Goal: Check status

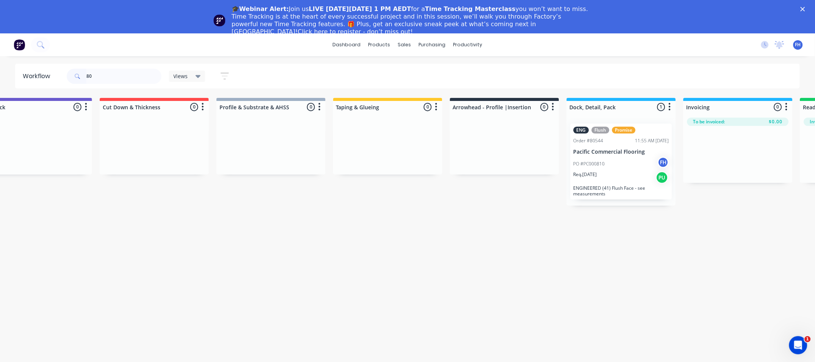
type input "8"
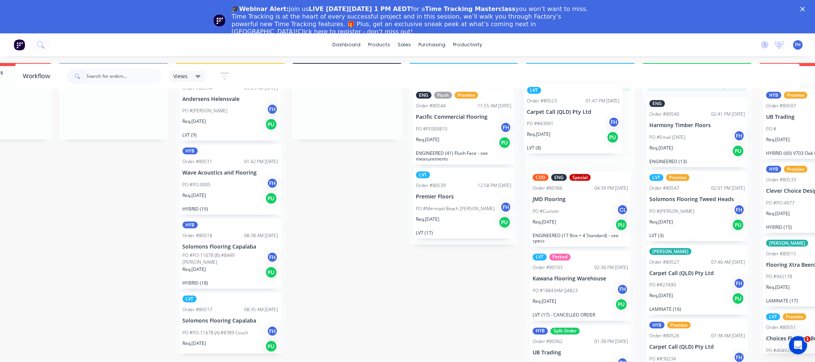
drag, startPoint x: 175, startPoint y: 236, endPoint x: 570, endPoint y: 120, distance: 411.1
click at [570, 120] on div "Submitted 29 Summaries Total order value Invoiced to date To be invoiced HYB Or…" at bounding box center [374, 212] width 1375 height 299
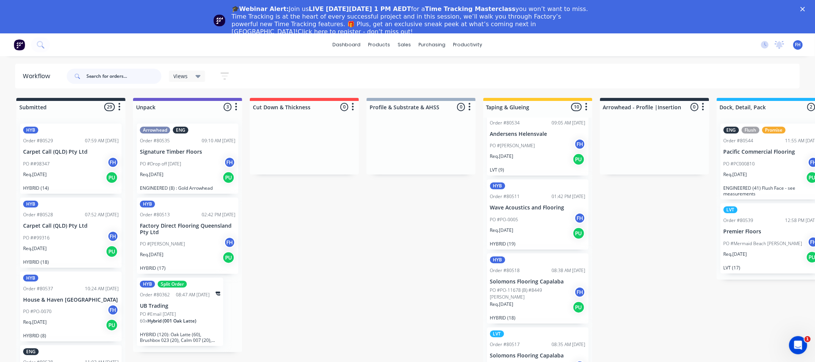
click at [141, 76] on input "text" at bounding box center [123, 76] width 75 height 15
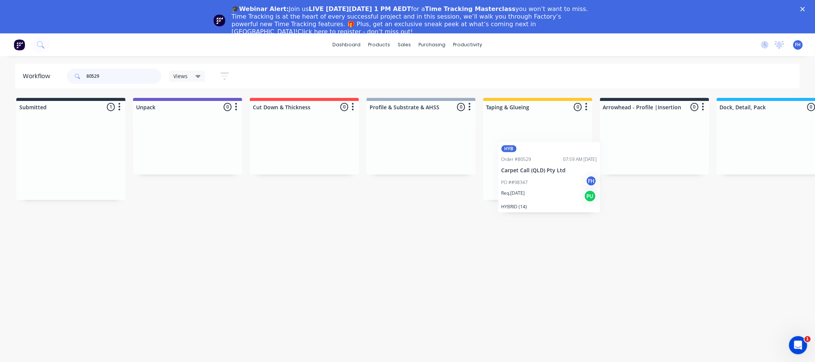
drag, startPoint x: 72, startPoint y: 168, endPoint x: 553, endPoint y: 187, distance: 482.0
click at [553, 187] on div "Submitted 1 Summaries Total order value Invoiced to date To be invoiced HYB Ord…" at bounding box center [681, 149] width 1375 height 102
drag, startPoint x: 110, startPoint y: 73, endPoint x: 96, endPoint y: 78, distance: 15.5
click at [96, 78] on input "80529" at bounding box center [123, 76] width 75 height 15
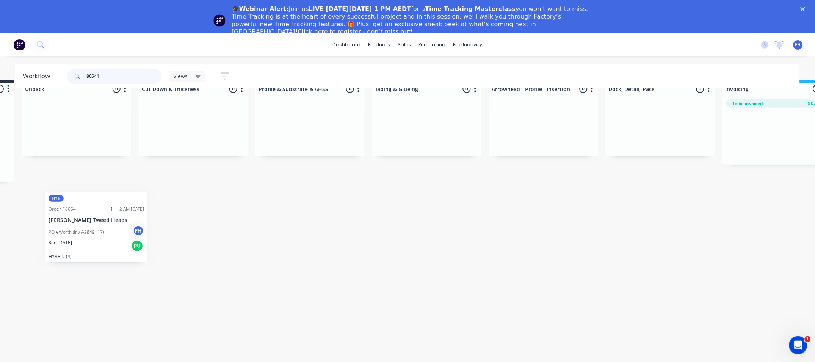
scroll to position [29, 0]
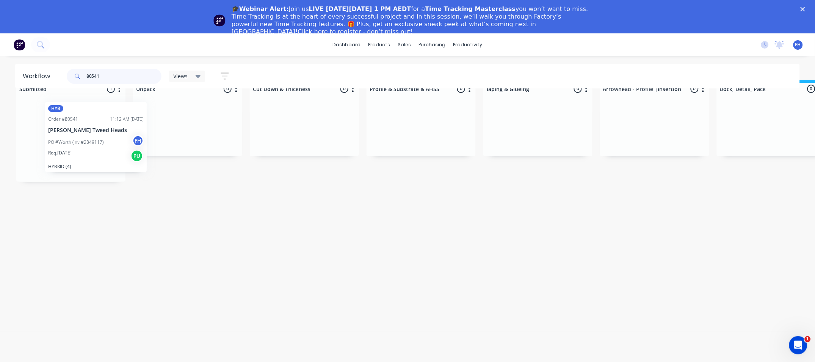
drag, startPoint x: 36, startPoint y: 152, endPoint x: 65, endPoint y: 133, distance: 34.3
click at [65, 133] on div "HYB Order #80541 11:12 AM [DATE] [PERSON_NAME] Tweed Heads PO #Worth (Inv #2849…" at bounding box center [70, 140] width 109 height 82
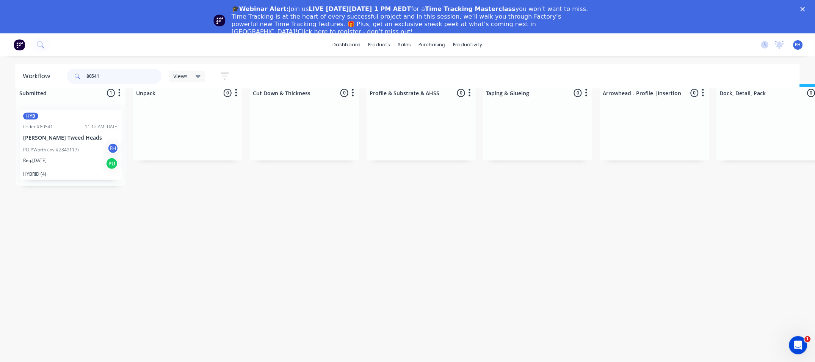
scroll to position [0, 0]
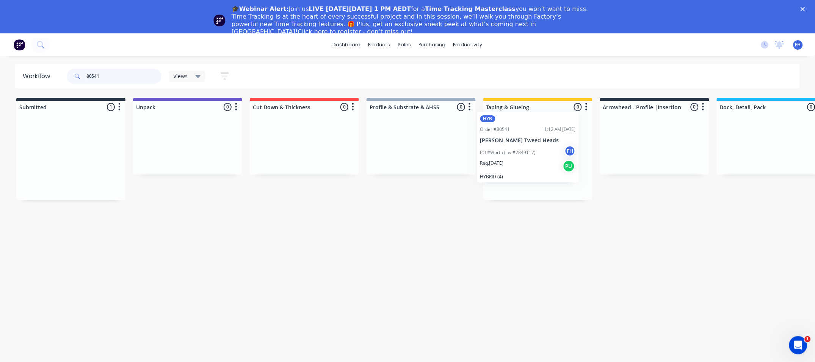
drag, startPoint x: 71, startPoint y: 155, endPoint x: 533, endPoint y: 143, distance: 462.0
click at [533, 143] on div "Submitted 1 Summaries Total order value Invoiced to date To be invoiced HYB Ord…" at bounding box center [681, 149] width 1375 height 102
drag, startPoint x: 109, startPoint y: 75, endPoint x: 94, endPoint y: 81, distance: 15.8
click at [94, 81] on input "80541" at bounding box center [123, 76] width 75 height 15
type input "80556"
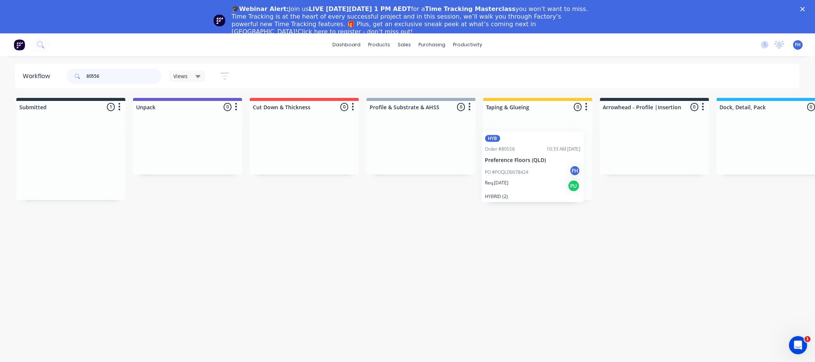
drag, startPoint x: 50, startPoint y: 174, endPoint x: 518, endPoint y: 184, distance: 467.7
click at [518, 184] on div "Submitted 1 Summaries Total order value Invoiced to date To be invoiced HYB Ord…" at bounding box center [681, 149] width 1375 height 102
drag, startPoint x: 120, startPoint y: 75, endPoint x: -3, endPoint y: 72, distance: 123.3
click at [0, 72] on html "dashboard products sales purchasing productivity dashboard products Product Cat…" at bounding box center [407, 175] width 815 height 350
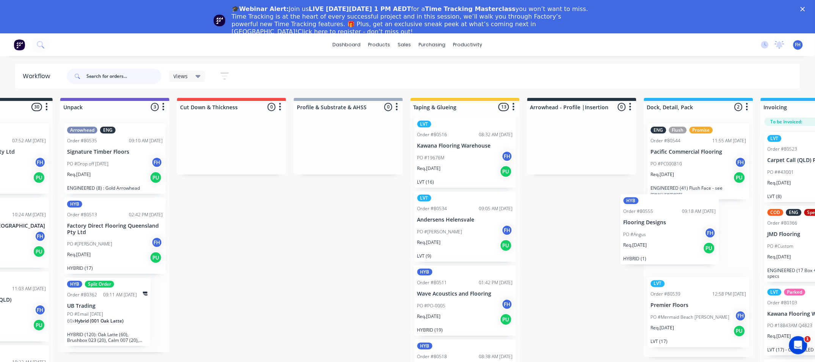
scroll to position [0, 92]
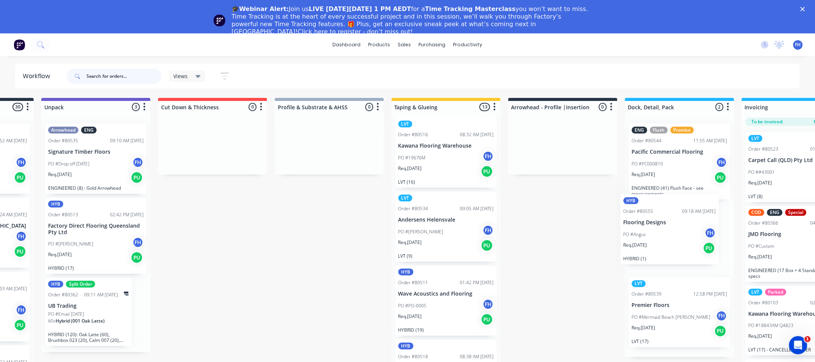
drag, startPoint x: 526, startPoint y: 233, endPoint x: 663, endPoint y: 237, distance: 137.3
click at [663, 237] on div "Submitted 30 Summaries Total order value Invoiced to date To be invoiced HYB Or…" at bounding box center [590, 247] width 1375 height 299
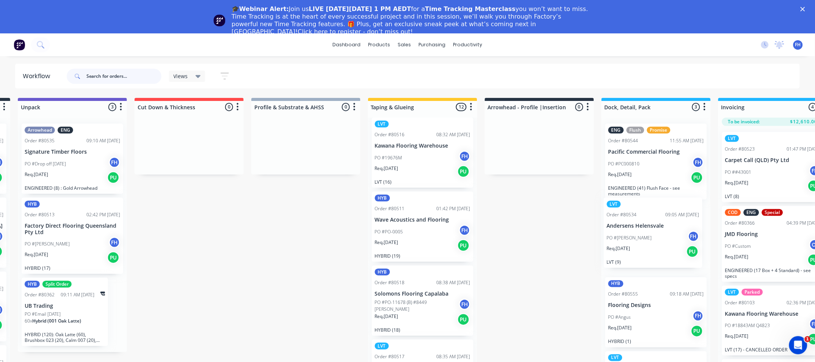
scroll to position [0, 121]
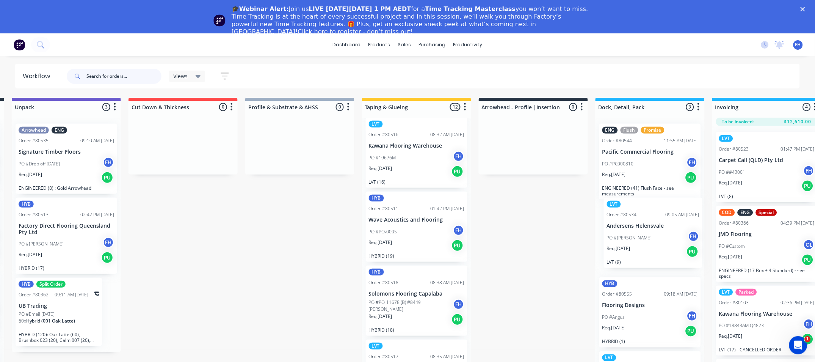
drag, startPoint x: 436, startPoint y: 230, endPoint x: 640, endPoint y: 239, distance: 205.0
click at [640, 239] on div "Submitted 30 Summaries Total order value Invoiced to date To be invoiced HYB Or…" at bounding box center [560, 247] width 1375 height 299
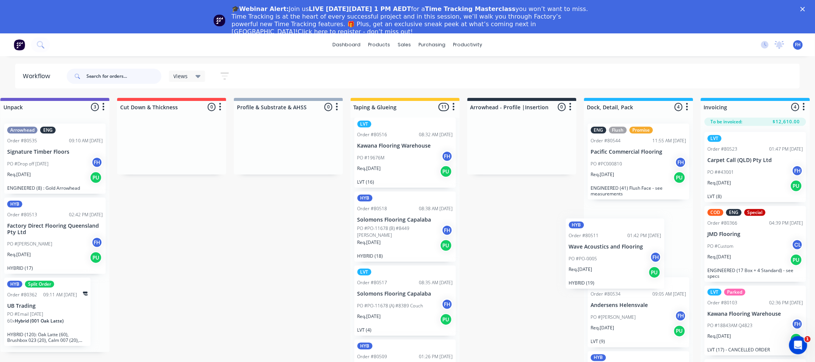
scroll to position [0, 138]
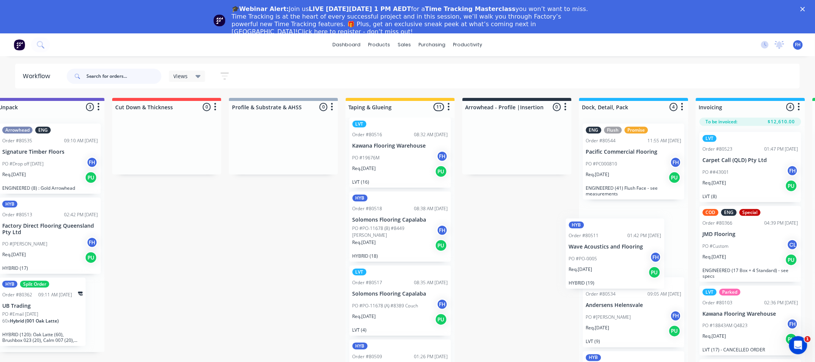
drag, startPoint x: 411, startPoint y: 239, endPoint x: 609, endPoint y: 266, distance: 199.8
click at [614, 265] on div "Submitted 30 Summaries Total order value Invoiced to date To be invoiced HYB Or…" at bounding box center [544, 247] width 1375 height 299
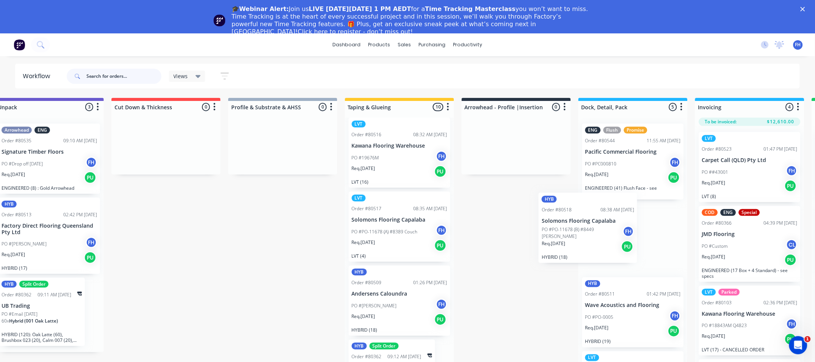
drag, startPoint x: 378, startPoint y: 224, endPoint x: 571, endPoint y: 225, distance: 192.6
click at [571, 225] on div "Submitted 30 Summaries Total order value Invoiced to date To be invoiced HYB Or…" at bounding box center [543, 247] width 1375 height 299
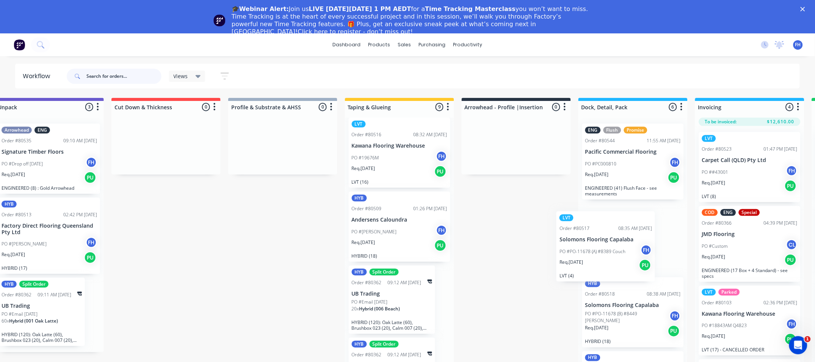
drag, startPoint x: 382, startPoint y: 217, endPoint x: 593, endPoint y: 237, distance: 212.1
click at [593, 237] on div "Submitted 30 Summaries Total order value Invoiced to date To be invoiced HYB Or…" at bounding box center [543, 247] width 1375 height 299
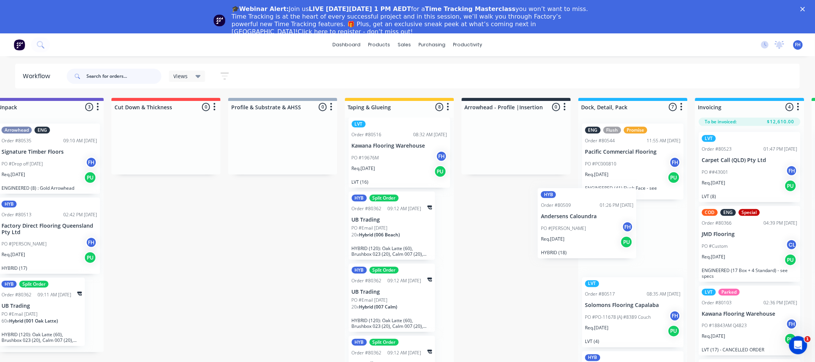
drag, startPoint x: 374, startPoint y: 234, endPoint x: 567, endPoint y: 231, distance: 192.3
click at [567, 231] on div "Submitted 30 Summaries Total order value Invoiced to date To be invoiced HYB Or…" at bounding box center [543, 247] width 1375 height 299
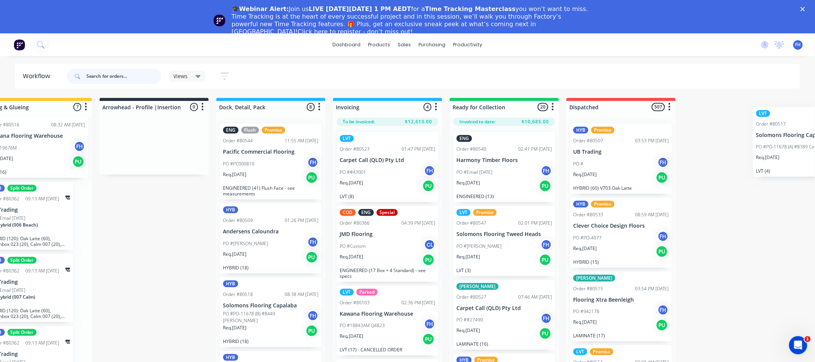
scroll to position [0, 559]
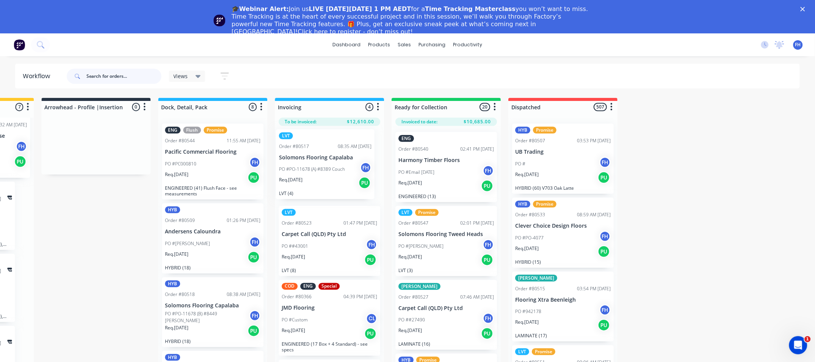
drag, startPoint x: 627, startPoint y: 322, endPoint x: 323, endPoint y: 170, distance: 339.0
click at [323, 170] on div "Submitted 30 Summaries Total order value Invoiced to date To be invoiced HYB Or…" at bounding box center [122, 247] width 1375 height 299
